Goal: Task Accomplishment & Management: Manage account settings

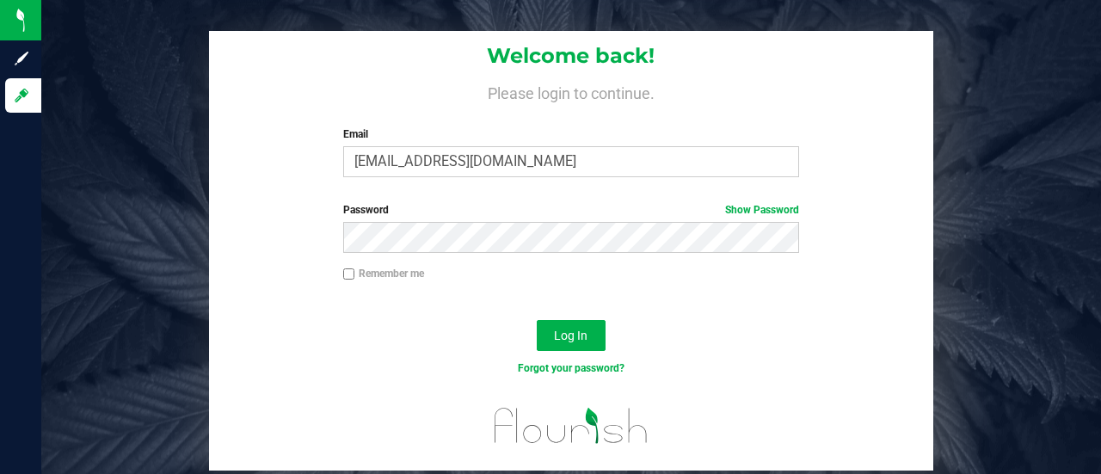
click at [351, 276] on input "Remember me" at bounding box center [349, 274] width 12 height 12
checkbox input "true"
click at [571, 331] on span "Log In" at bounding box center [571, 335] width 34 height 14
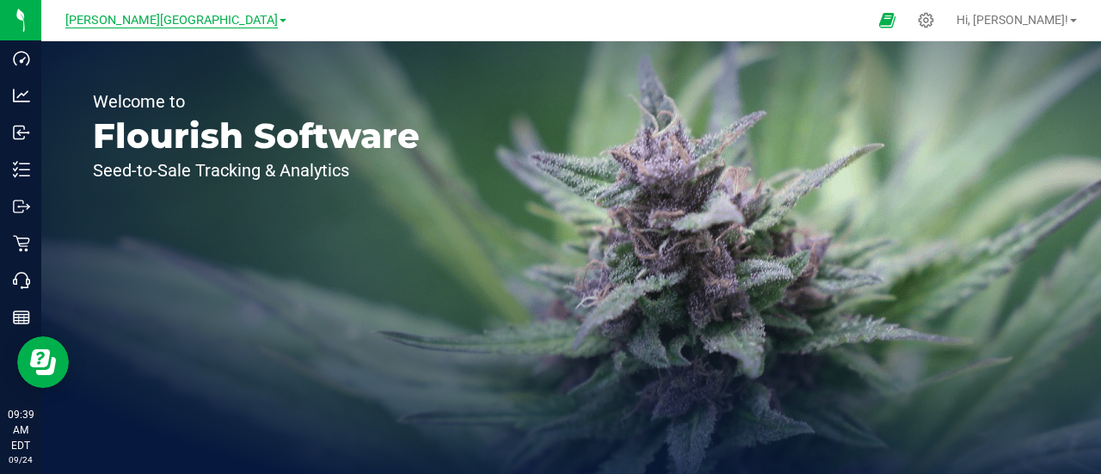
click at [204, 18] on span "[PERSON_NAME][GEOGRAPHIC_DATA]" at bounding box center [171, 20] width 212 height 15
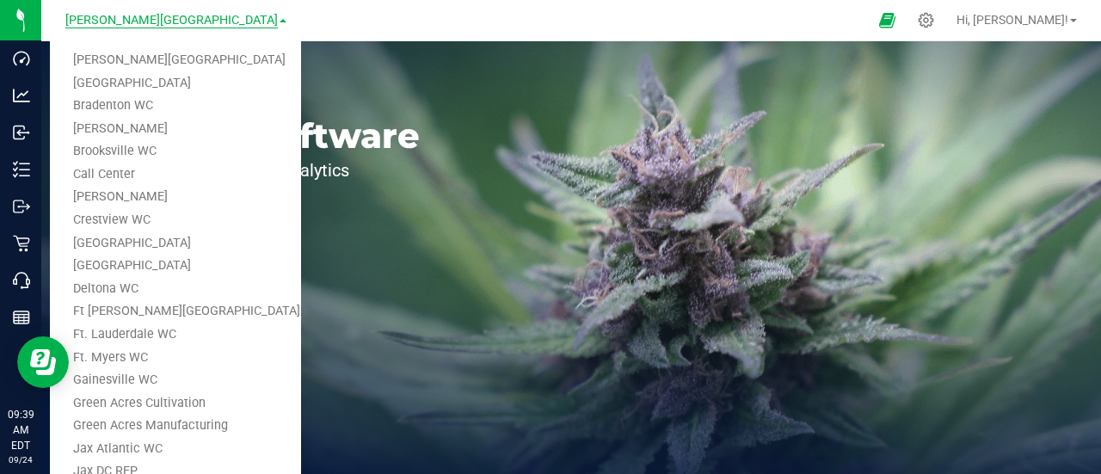
click at [204, 18] on span "[PERSON_NAME][GEOGRAPHIC_DATA]" at bounding box center [171, 20] width 212 height 15
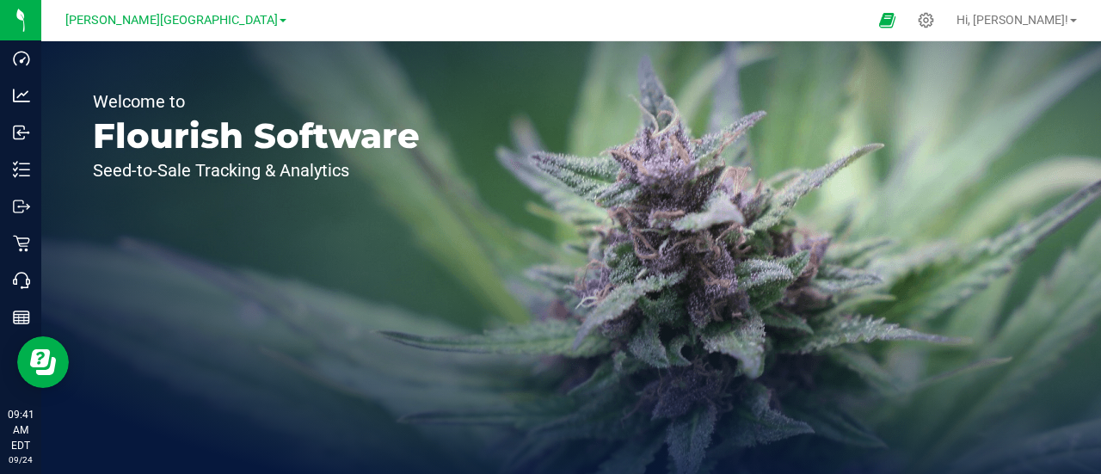
click at [226, 23] on link "[PERSON_NAME][GEOGRAPHIC_DATA]" at bounding box center [175, 19] width 221 height 16
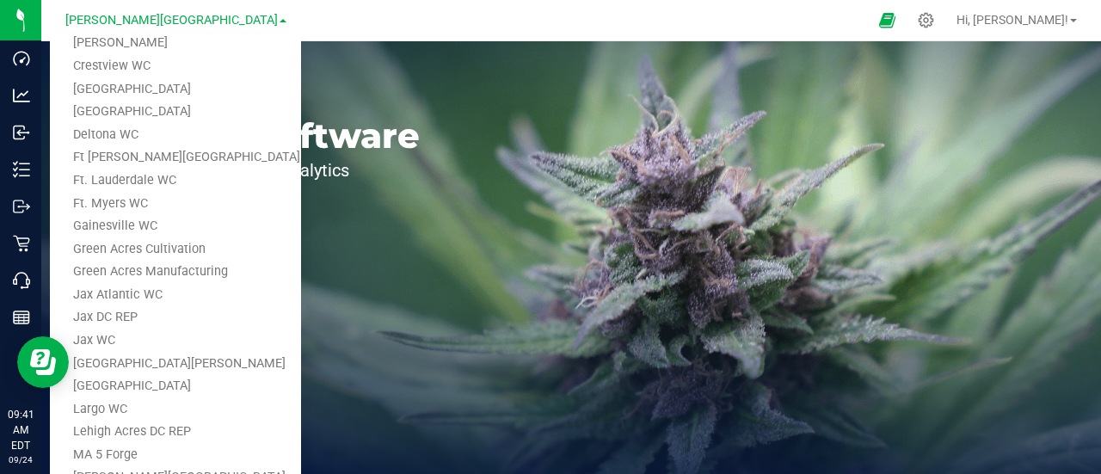
scroll to position [169, 0]
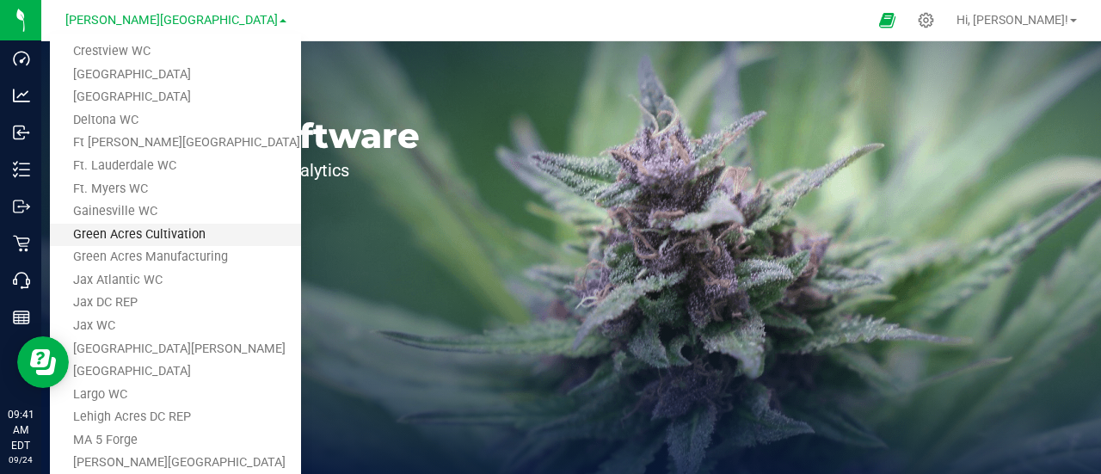
click at [165, 238] on link "Green Acres Cultivation" at bounding box center [175, 235] width 251 height 23
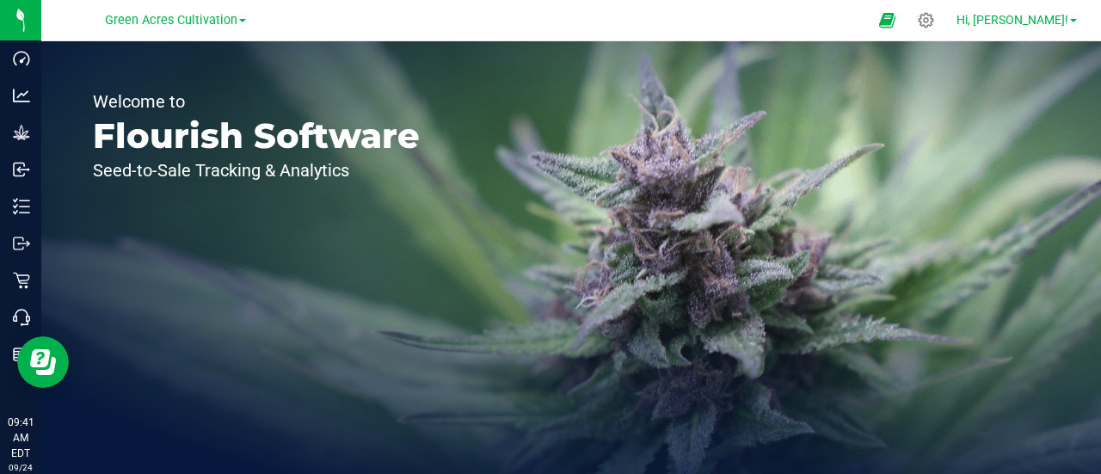
click at [1076, 27] on link "Hi, [PERSON_NAME]!" at bounding box center [1016, 20] width 134 height 18
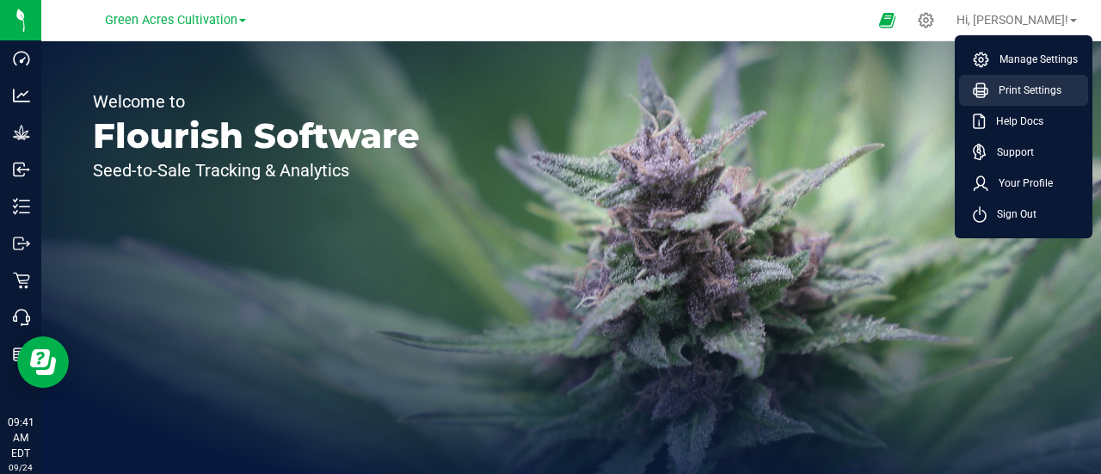
click at [1030, 90] on span "Print Settings" at bounding box center [1024, 90] width 73 height 17
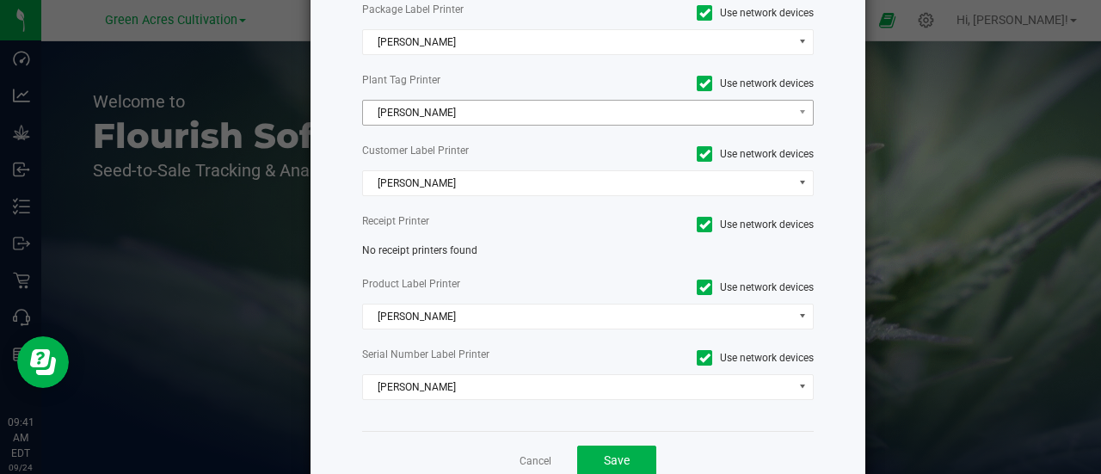
scroll to position [141, 0]
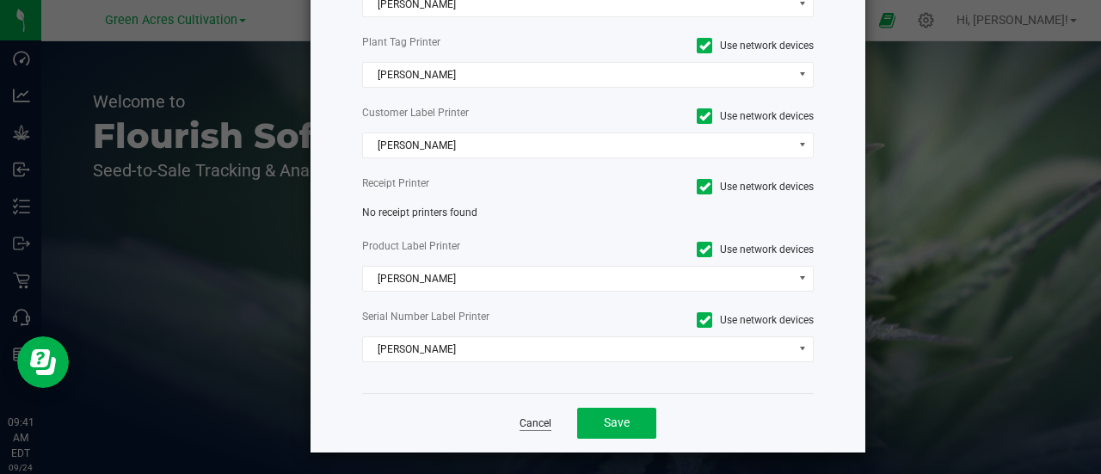
click at [530, 420] on link "Cancel" at bounding box center [535, 423] width 32 height 15
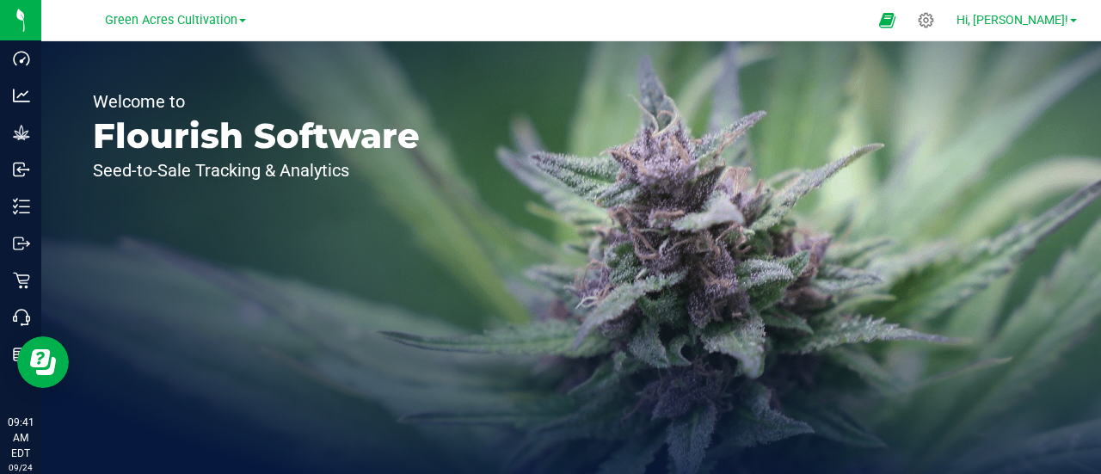
click at [1037, 15] on span "Hi, [PERSON_NAME]!" at bounding box center [1012, 20] width 112 height 14
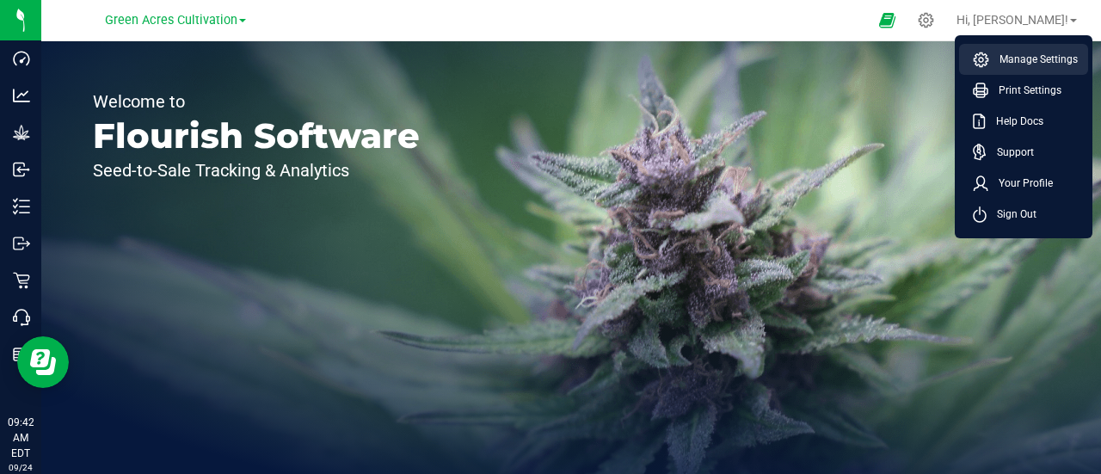
click at [1040, 59] on span "Manage Settings" at bounding box center [1033, 59] width 89 height 17
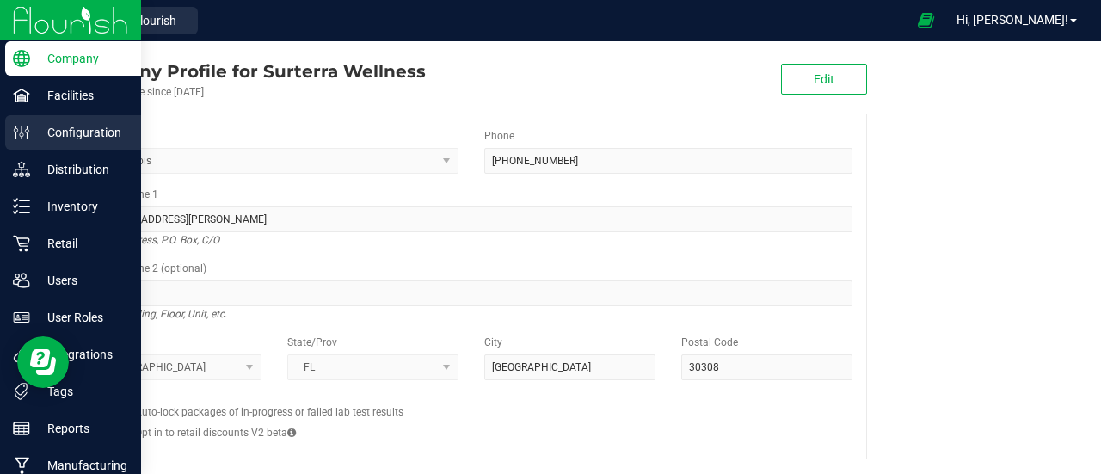
click at [94, 144] on div "Configuration" at bounding box center [73, 132] width 136 height 34
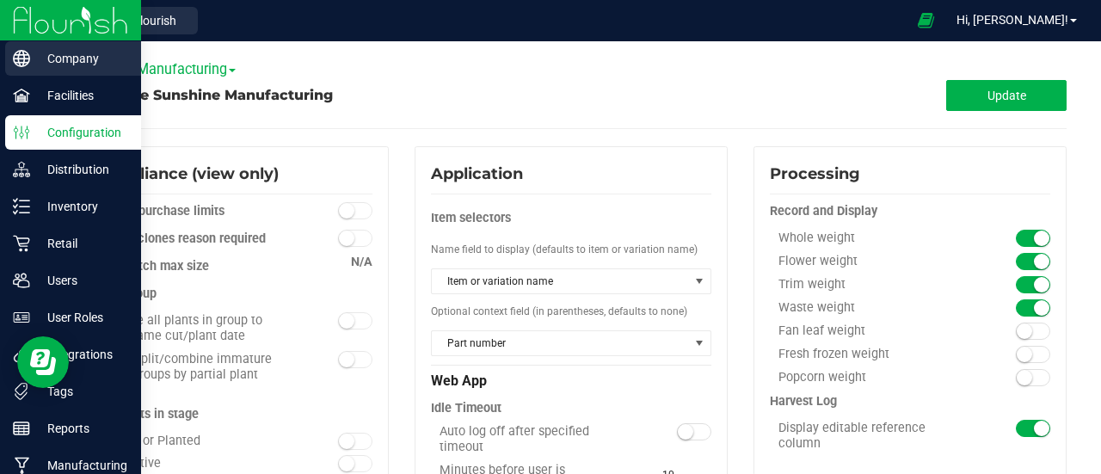
click at [25, 61] on icon at bounding box center [21, 58] width 17 height 17
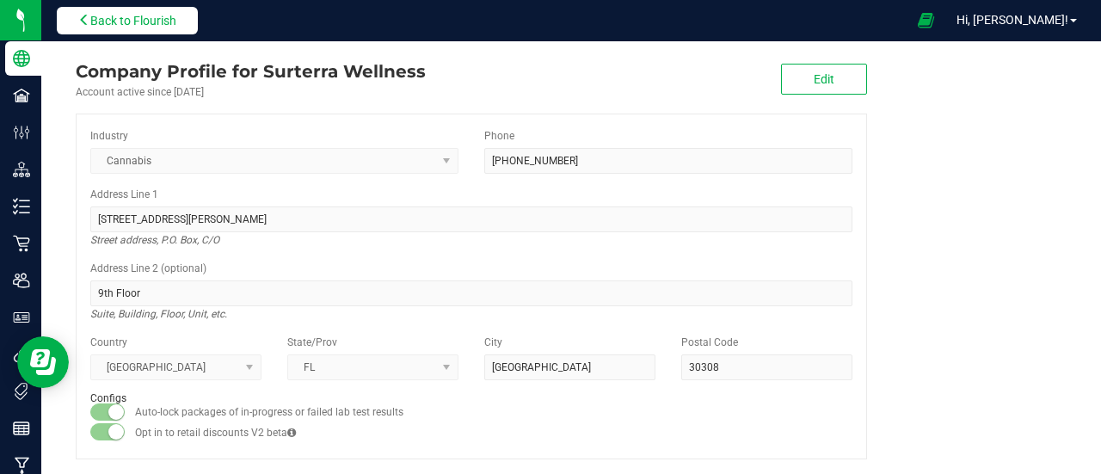
click at [107, 19] on span "Back to Flourish" at bounding box center [133, 21] width 86 height 14
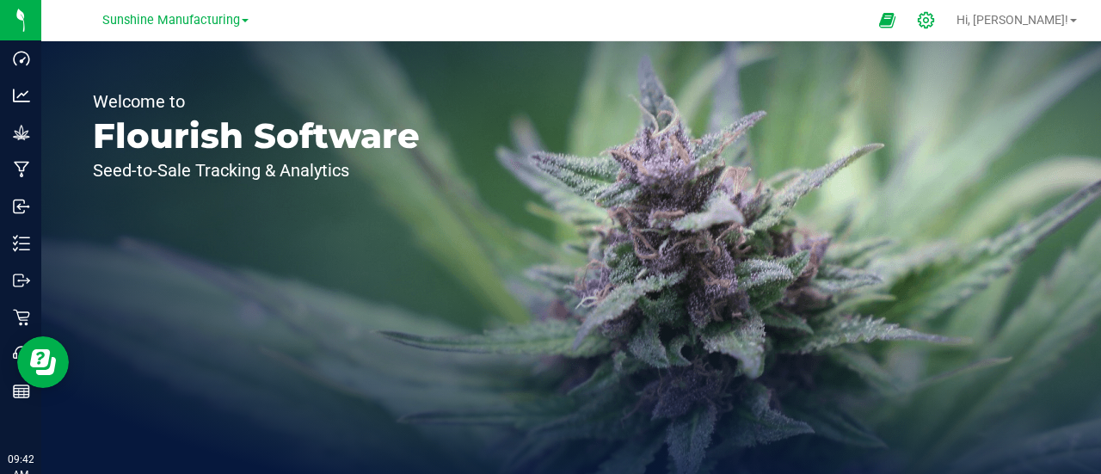
click at [935, 18] on icon at bounding box center [926, 20] width 18 height 18
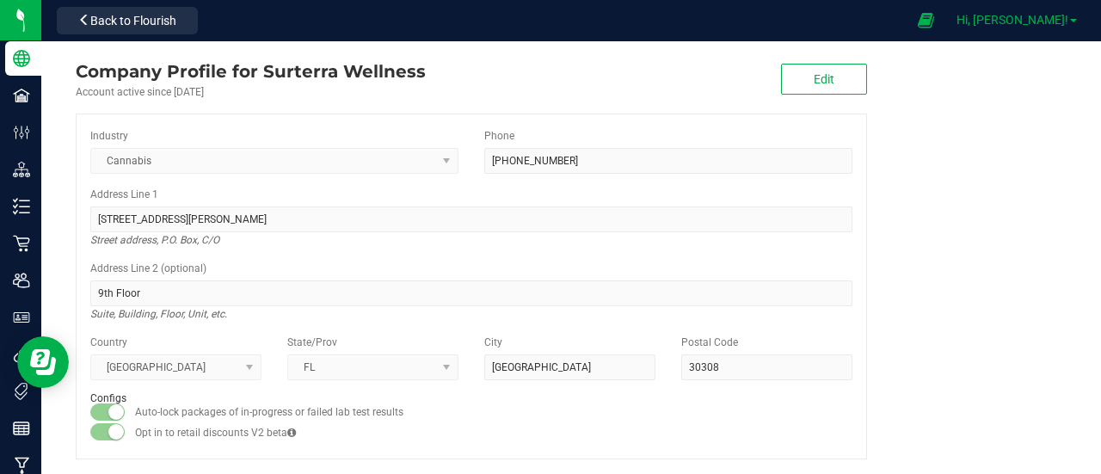
click at [1061, 18] on span "Hi, [PERSON_NAME]!" at bounding box center [1012, 20] width 112 height 14
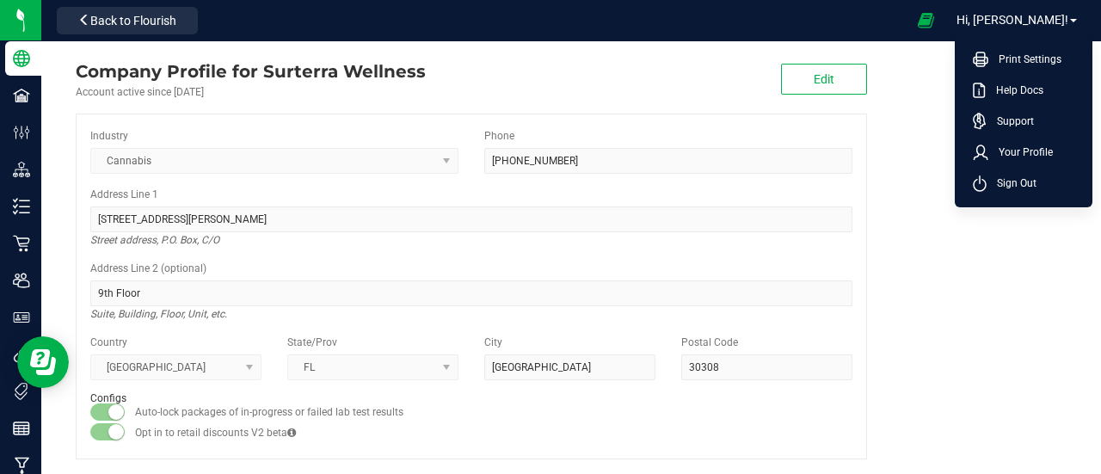
click at [906, 16] on div at bounding box center [556, 20] width 702 height 34
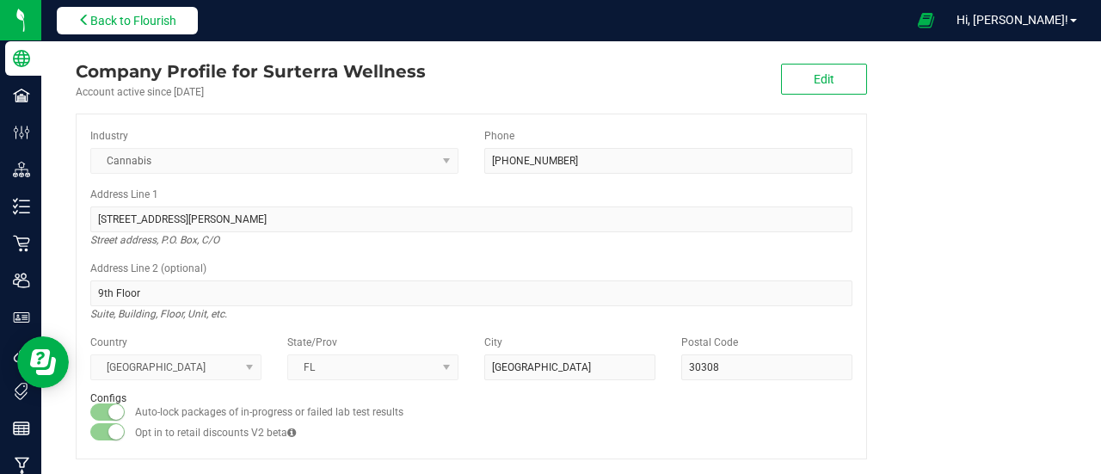
click at [103, 11] on button "Back to Flourish" at bounding box center [127, 21] width 141 height 28
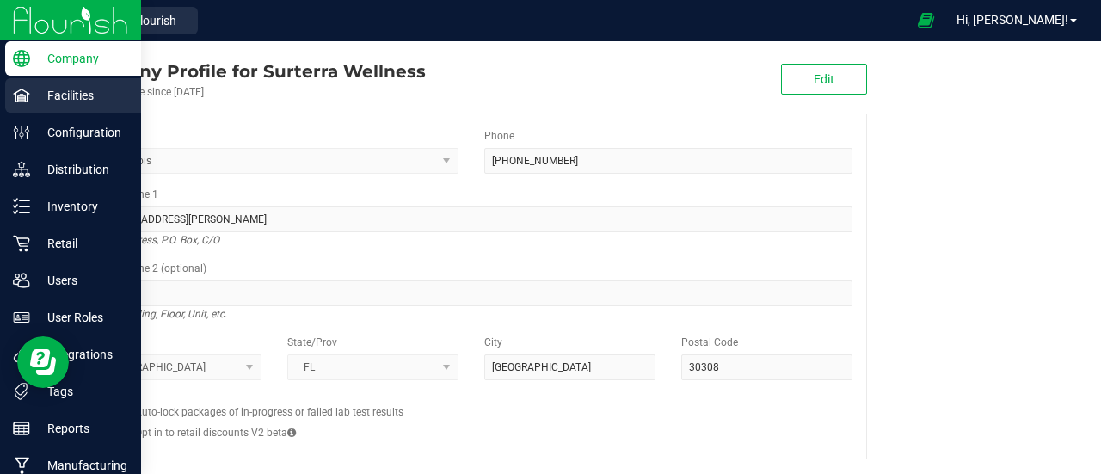
click at [28, 101] on icon at bounding box center [21, 95] width 17 height 17
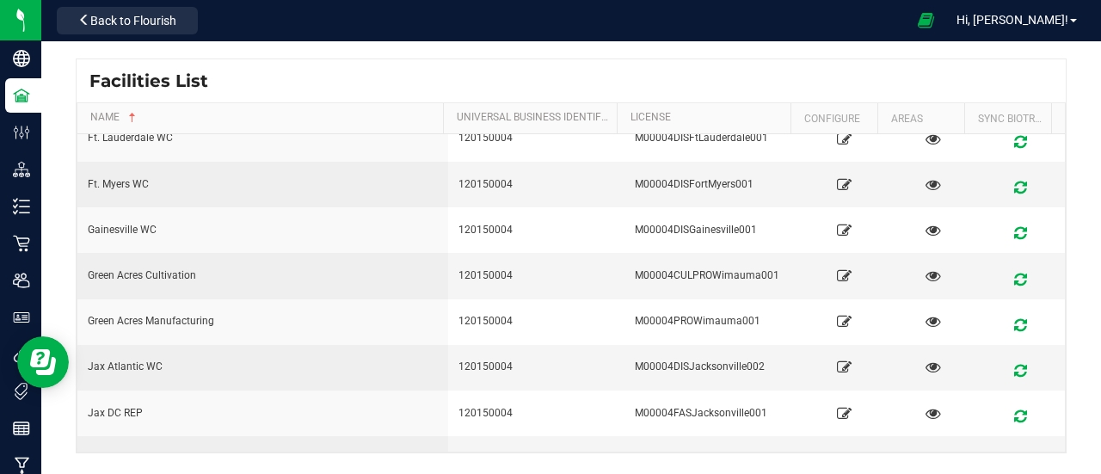
scroll to position [573, 0]
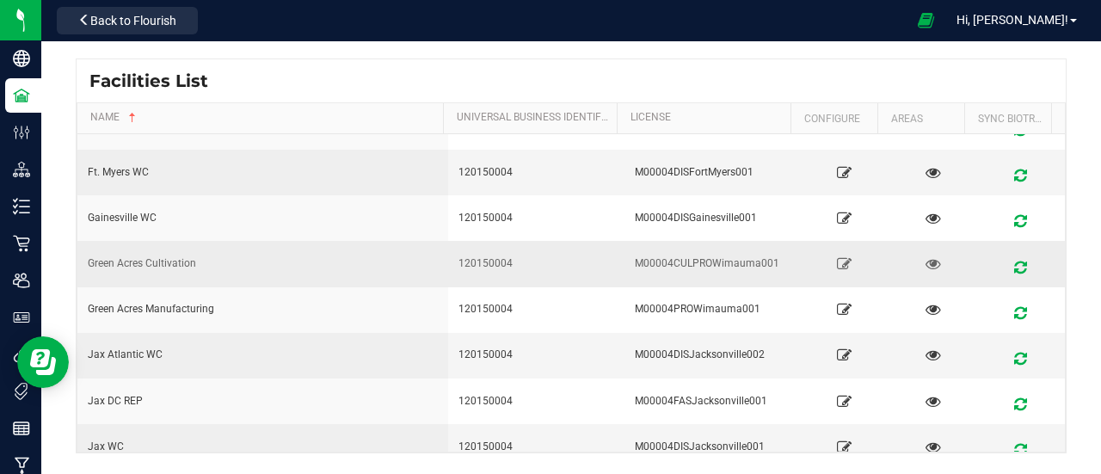
click at [247, 255] on div "Green Acres Cultivation" at bounding box center [263, 263] width 350 height 16
click at [836, 257] on icon at bounding box center [844, 263] width 16 height 12
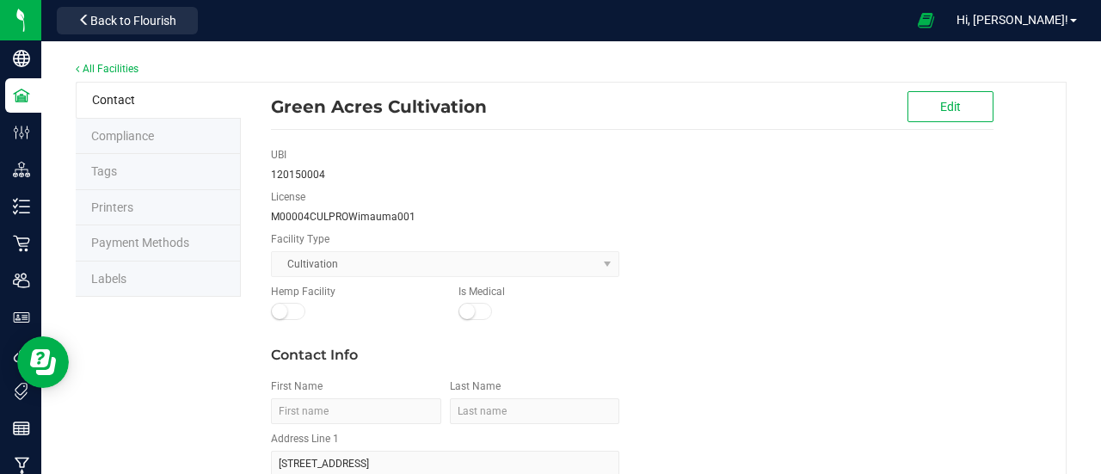
click at [108, 190] on li "Printers" at bounding box center [158, 208] width 165 height 36
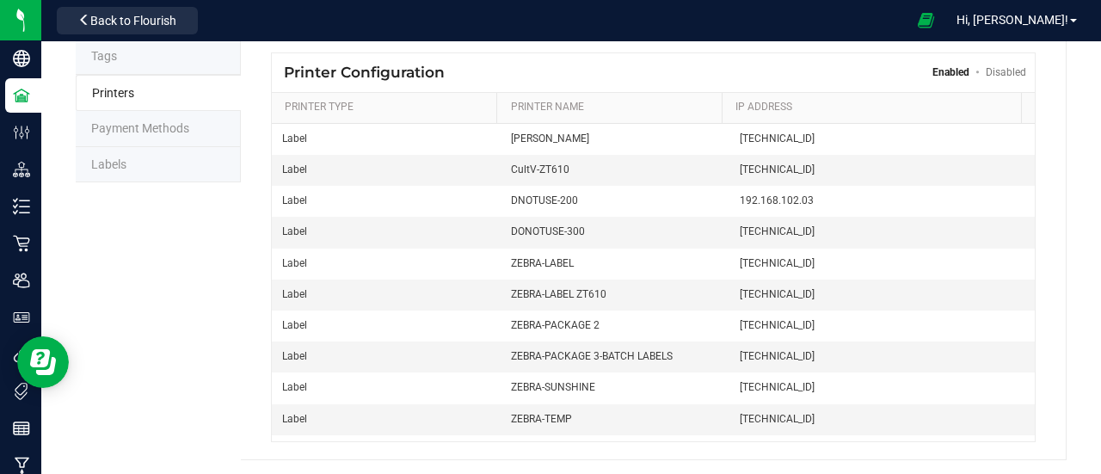
scroll to position [21, 0]
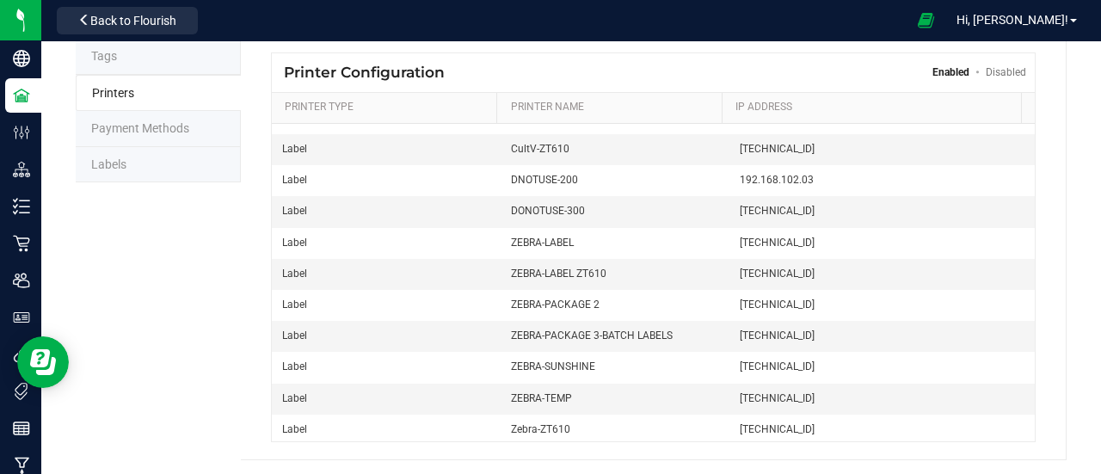
click at [150, 165] on li "Labels" at bounding box center [158, 165] width 165 height 36
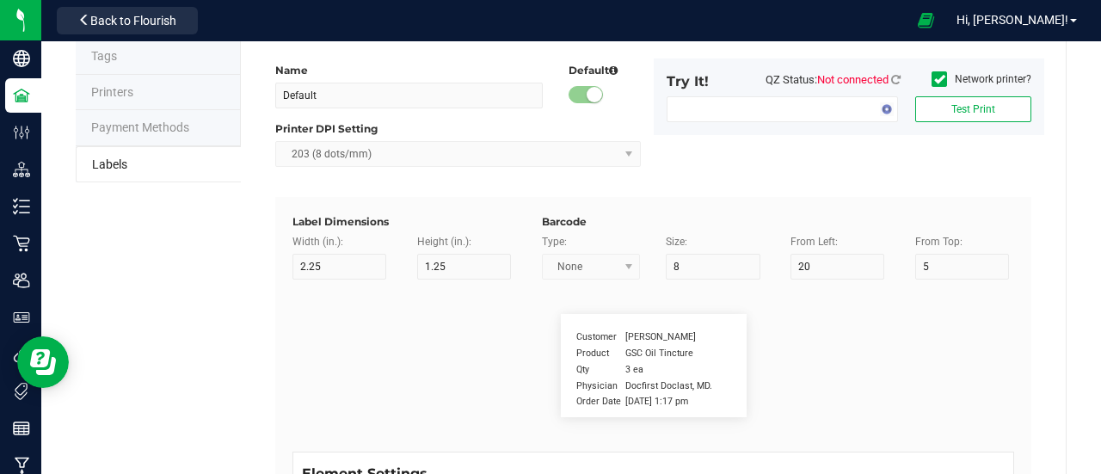
click at [120, 85] on span "Printers" at bounding box center [112, 92] width 42 height 14
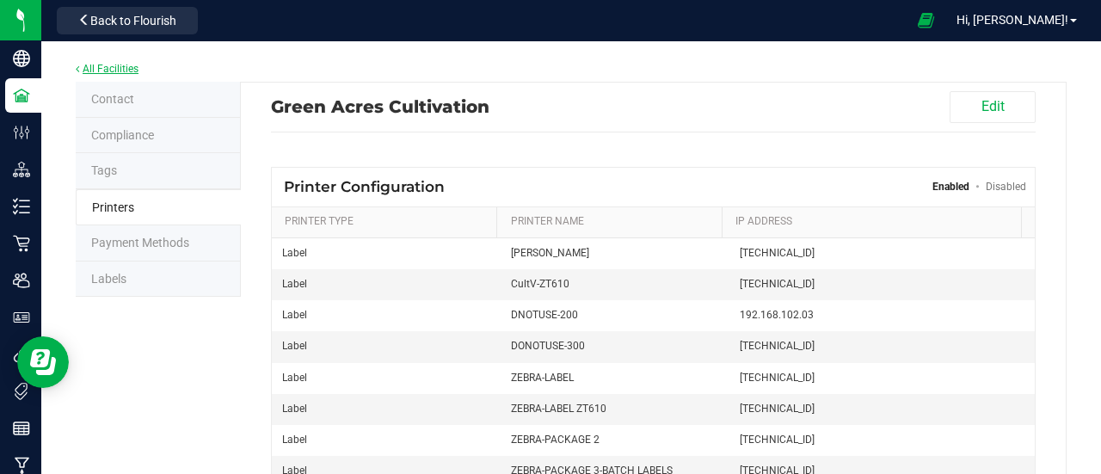
click at [95, 63] on link "All Facilities" at bounding box center [107, 69] width 63 height 12
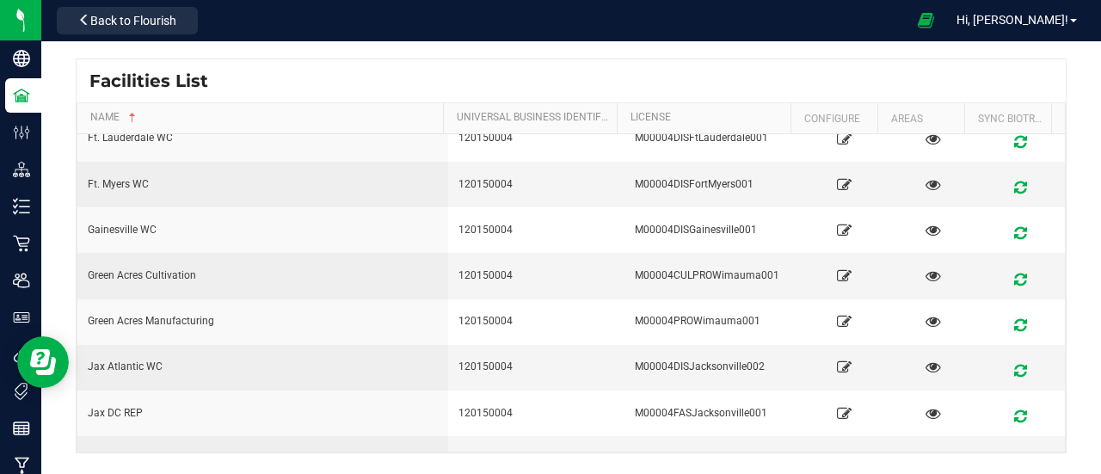
scroll to position [626, 0]
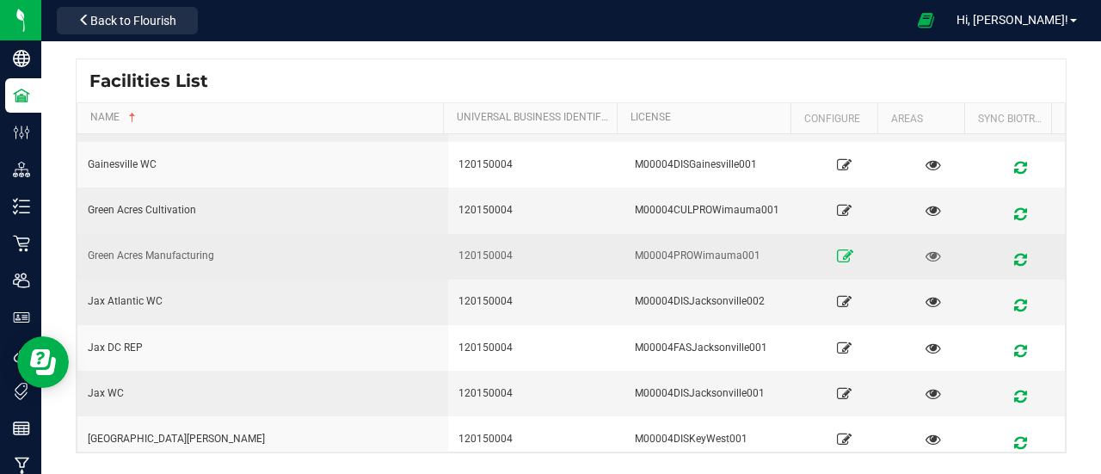
click at [836, 252] on icon at bounding box center [844, 256] width 16 height 12
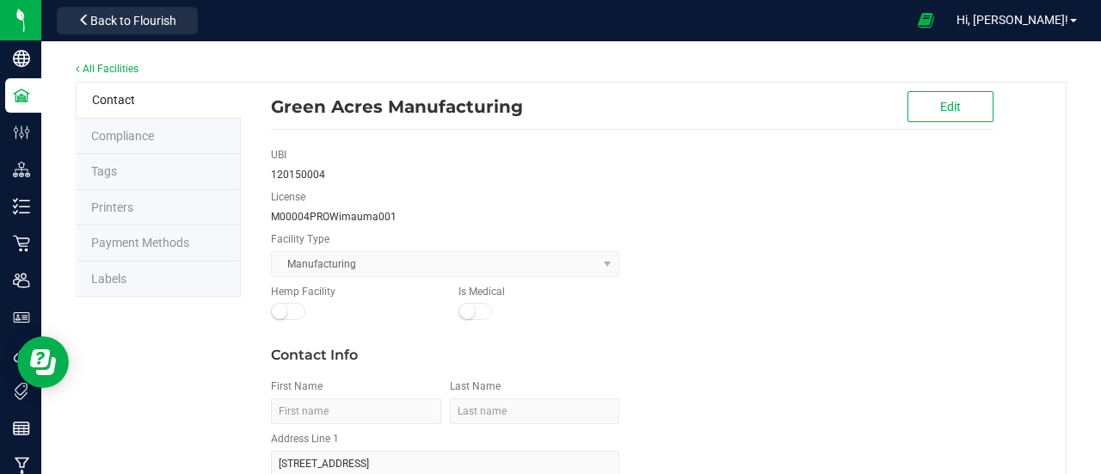
click at [120, 208] on span "Printers" at bounding box center [112, 207] width 42 height 14
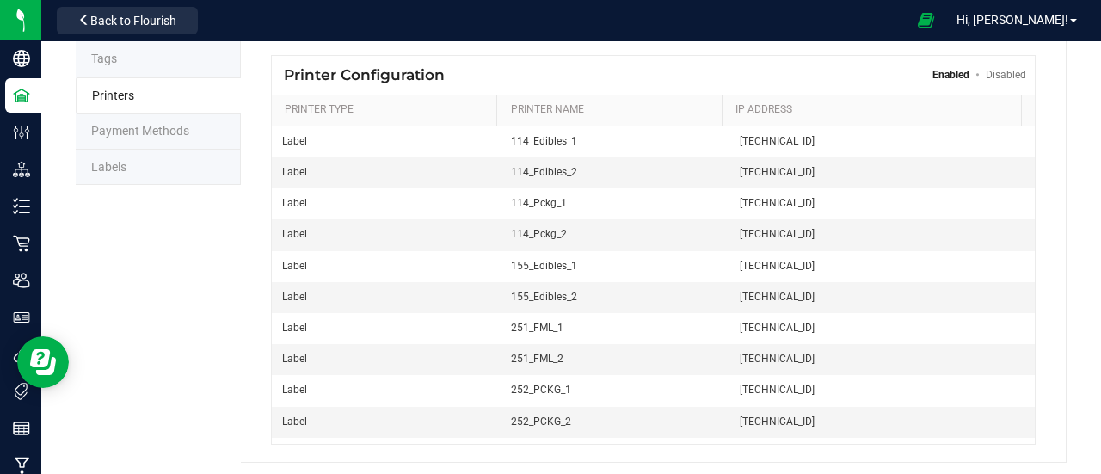
scroll to position [114, 0]
click at [650, 291] on span "155_Edibles_2" at bounding box center [615, 294] width 208 height 16
click at [296, 288] on span "Label" at bounding box center [386, 294] width 208 height 16
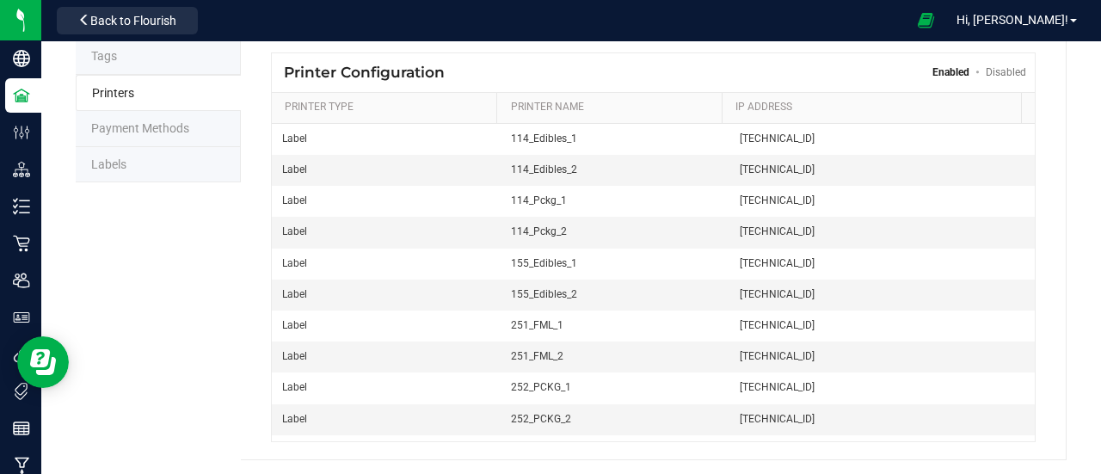
scroll to position [0, 0]
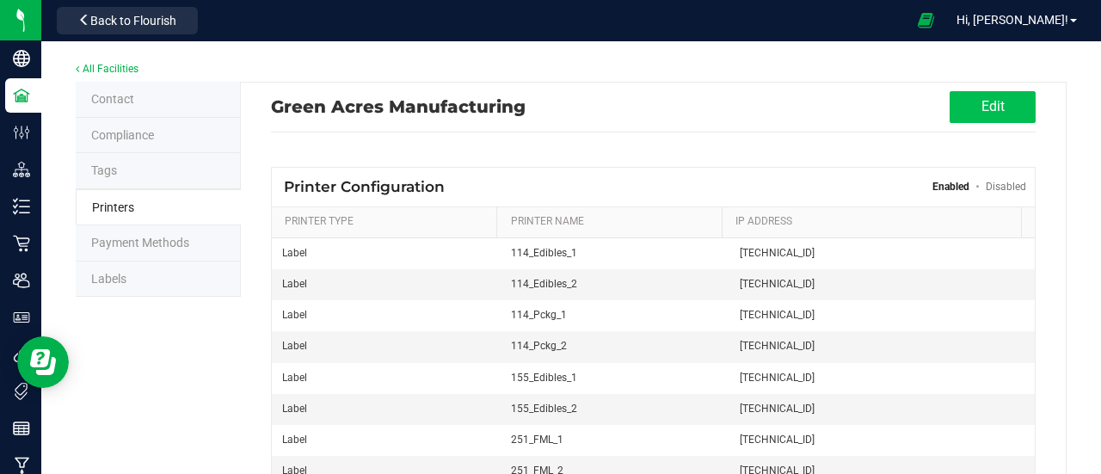
click at [982, 114] on button "Edit" at bounding box center [992, 107] width 86 height 32
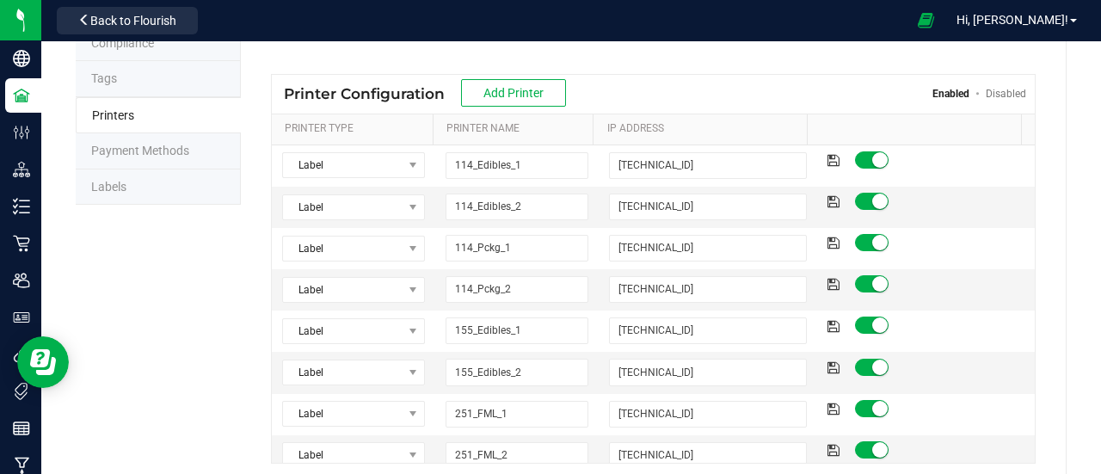
scroll to position [114, 0]
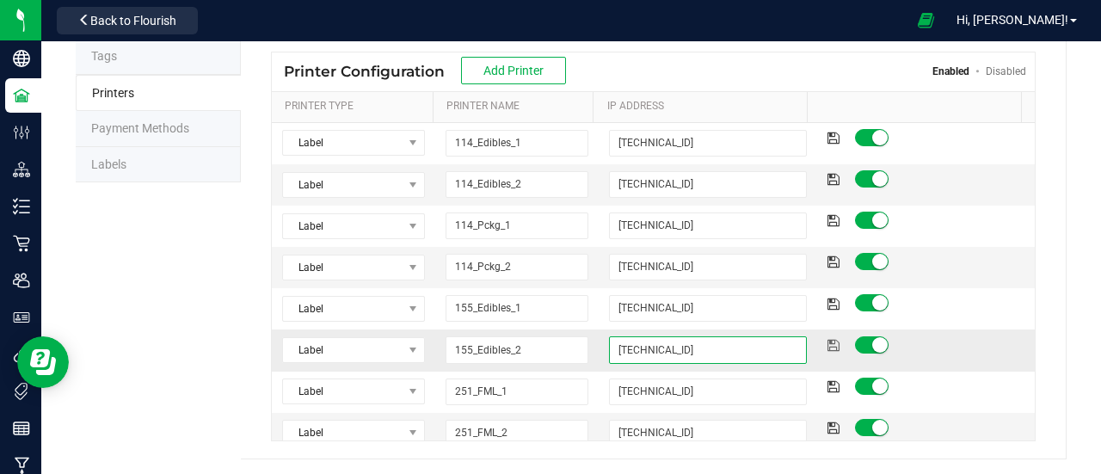
click at [694, 348] on input "10.31.49.190" at bounding box center [707, 349] width 197 height 27
type input "10.31.49.157"
click at [827, 340] on icon at bounding box center [833, 345] width 12 height 10
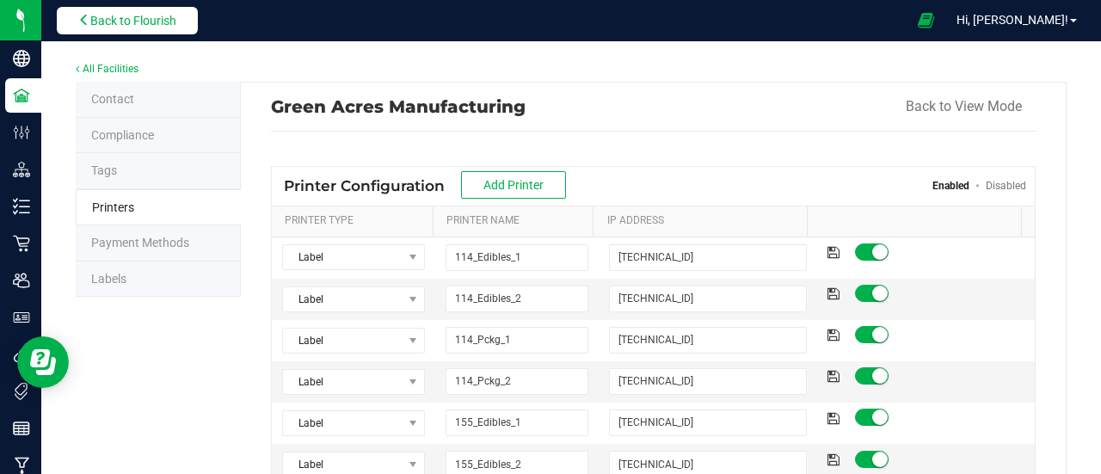
click at [90, 10] on button "Back to Flourish" at bounding box center [127, 21] width 141 height 28
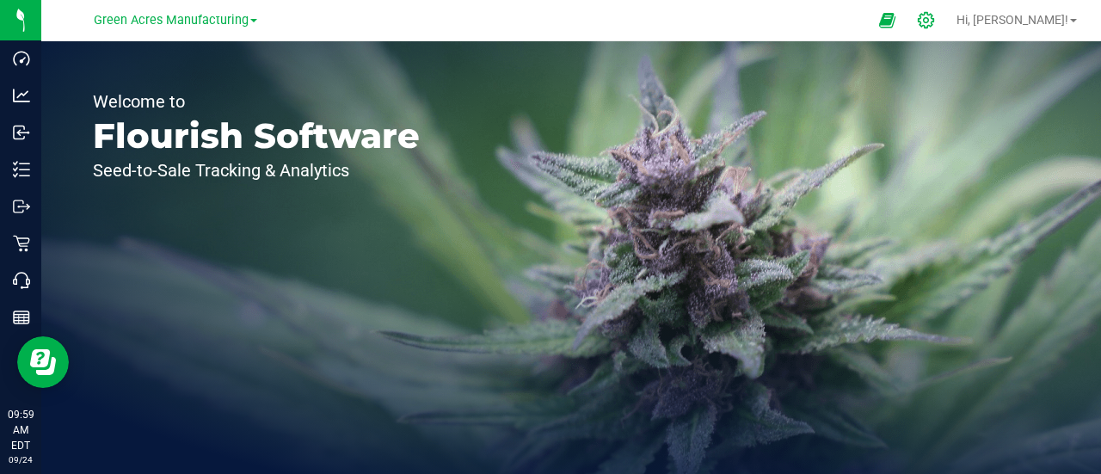
click at [938, 23] on div at bounding box center [926, 20] width 24 height 18
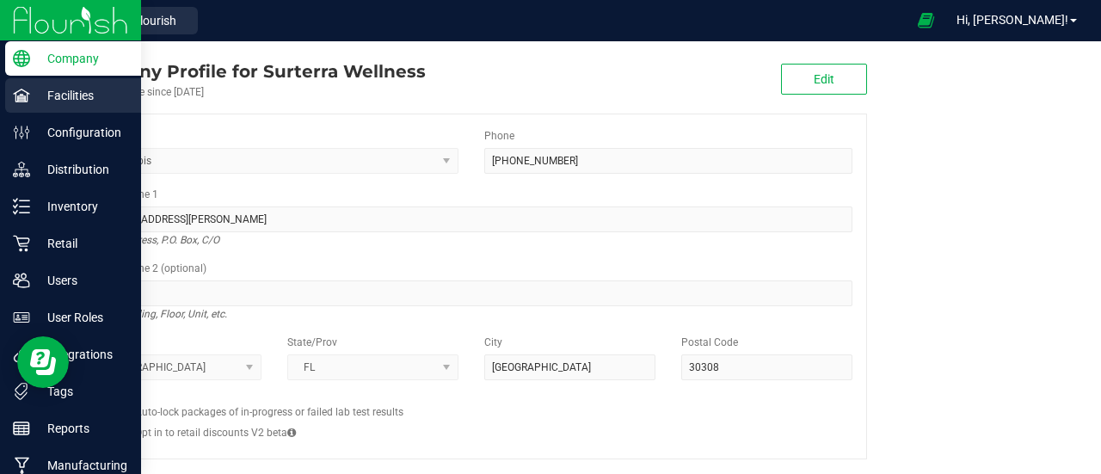
click at [38, 104] on p "Facilities" at bounding box center [81, 95] width 103 height 21
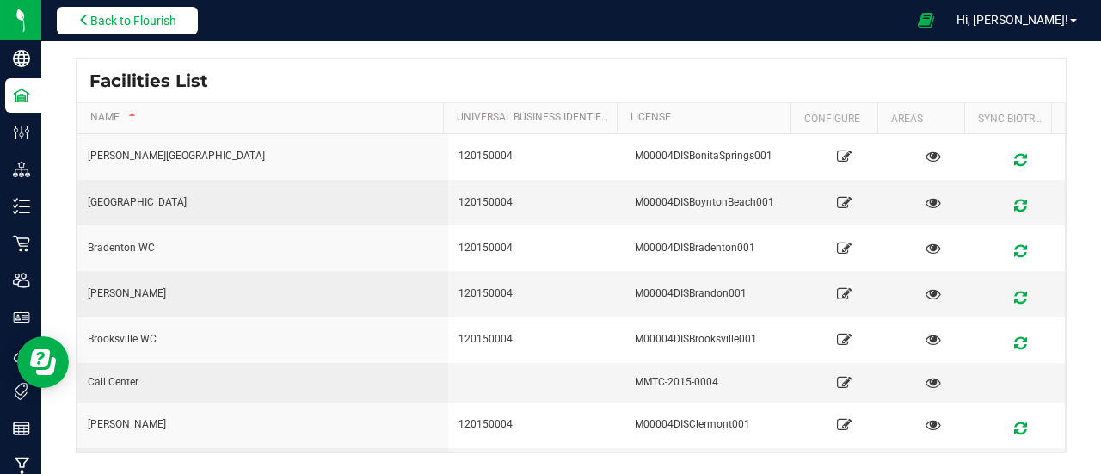
click at [86, 21] on icon at bounding box center [84, 20] width 12 height 12
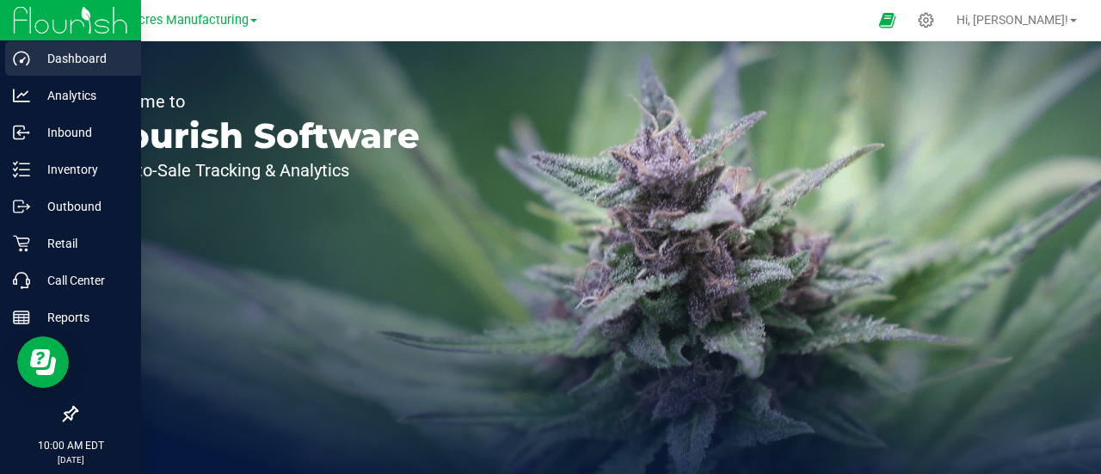
click at [30, 59] on p "Dashboard" at bounding box center [81, 58] width 103 height 21
